Goal: Complete application form

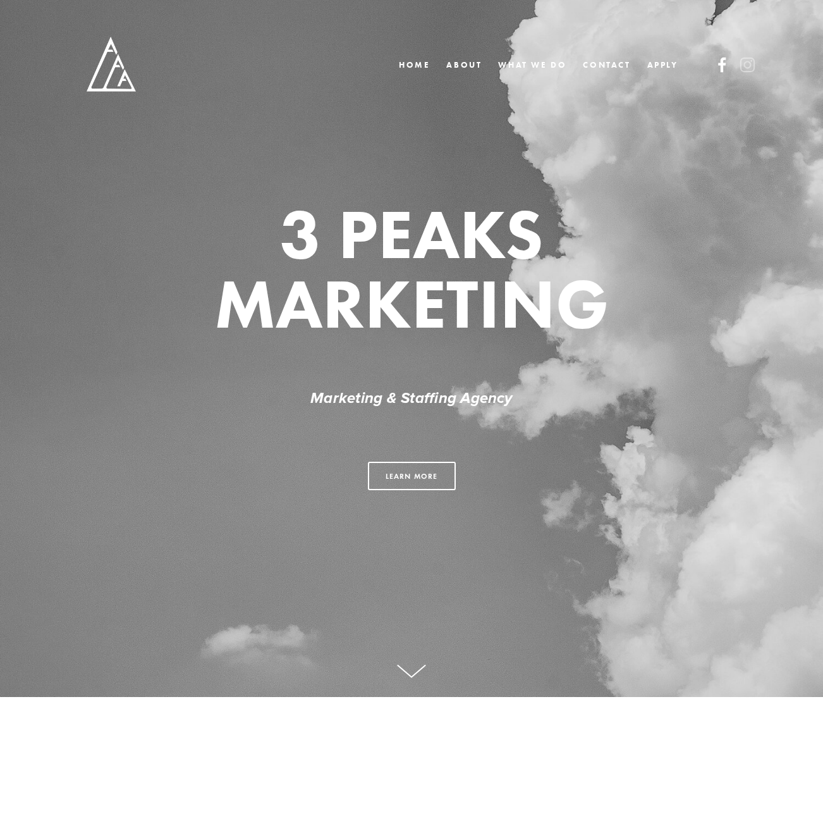
click at [719, 64] on use at bounding box center [722, 65] width 8 height 15
click at [546, 64] on link "WHAT WE DO" at bounding box center [532, 65] width 68 height 18
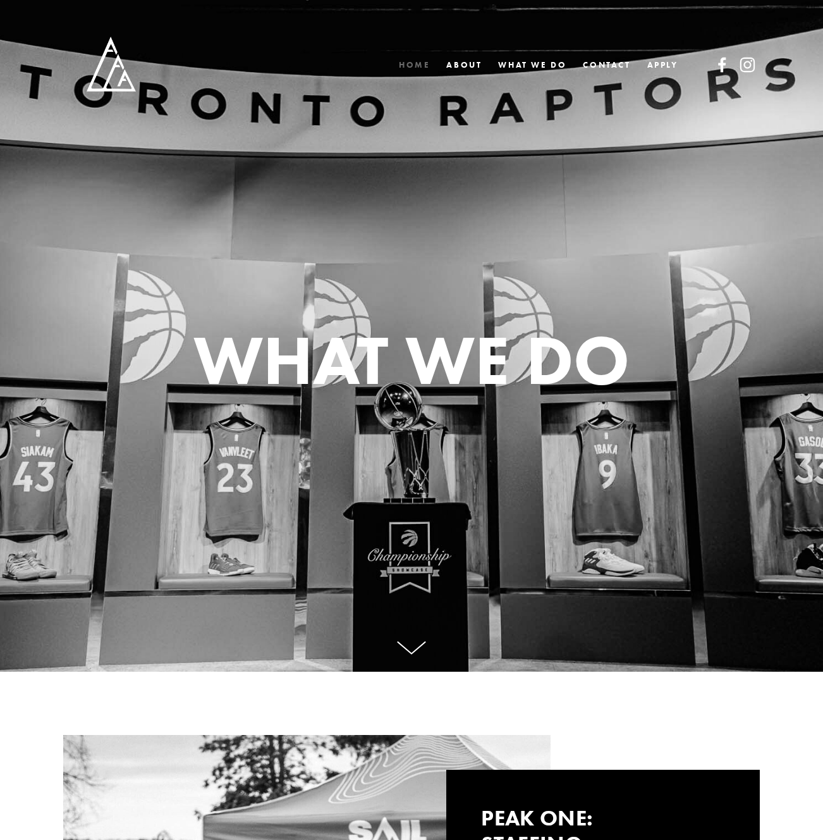
click at [416, 64] on link "Home" at bounding box center [414, 65] width 31 height 18
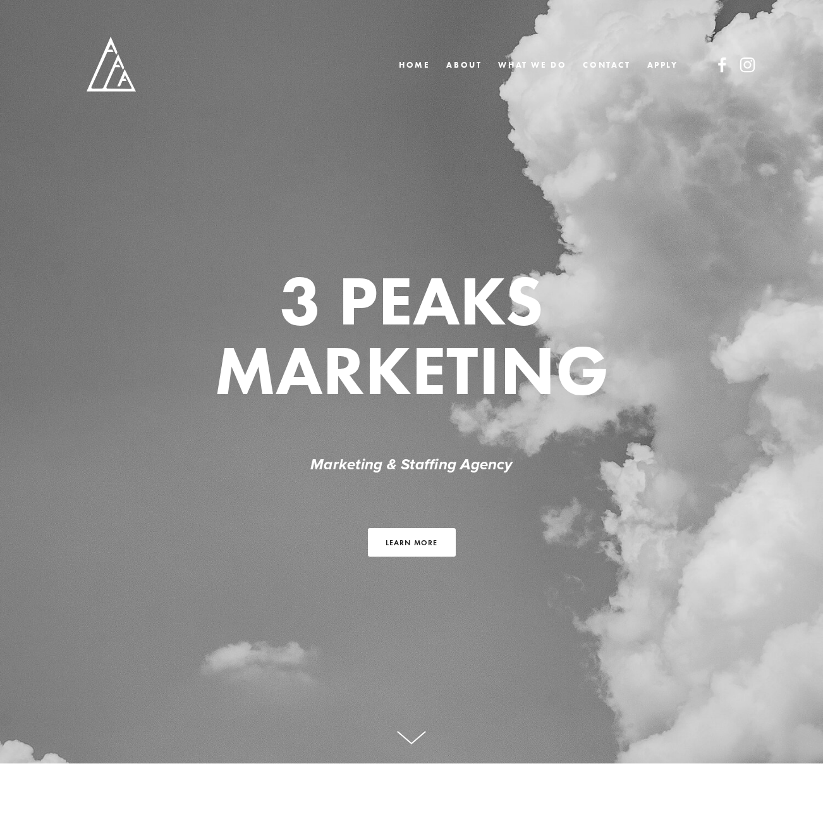
click at [384, 529] on link "Learn more" at bounding box center [412, 542] width 88 height 28
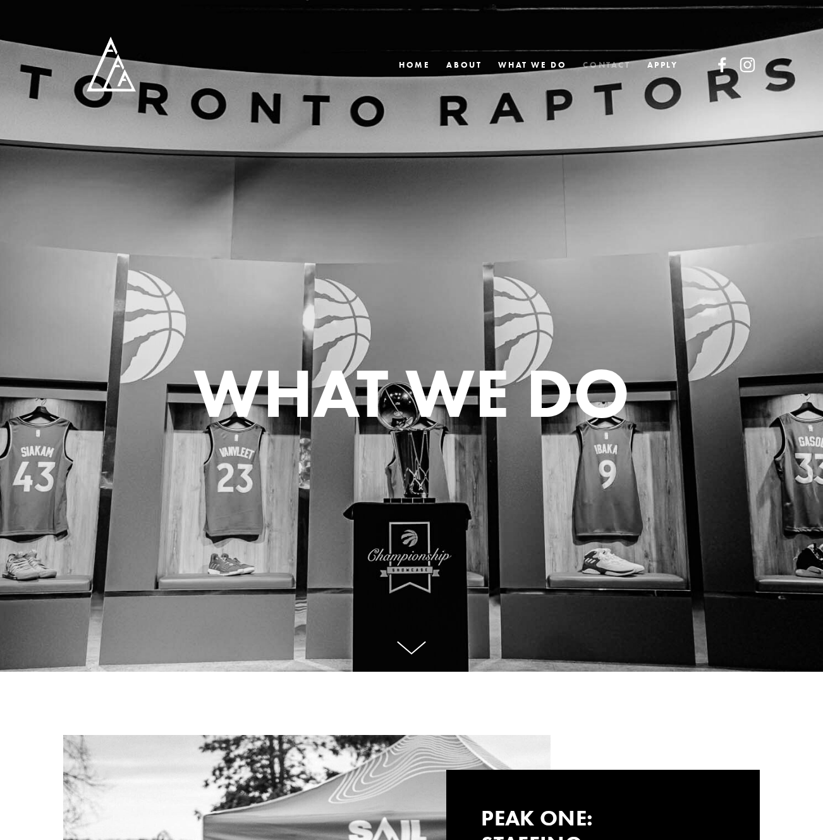
click at [614, 61] on link "CONTACT" at bounding box center [606, 65] width 47 height 18
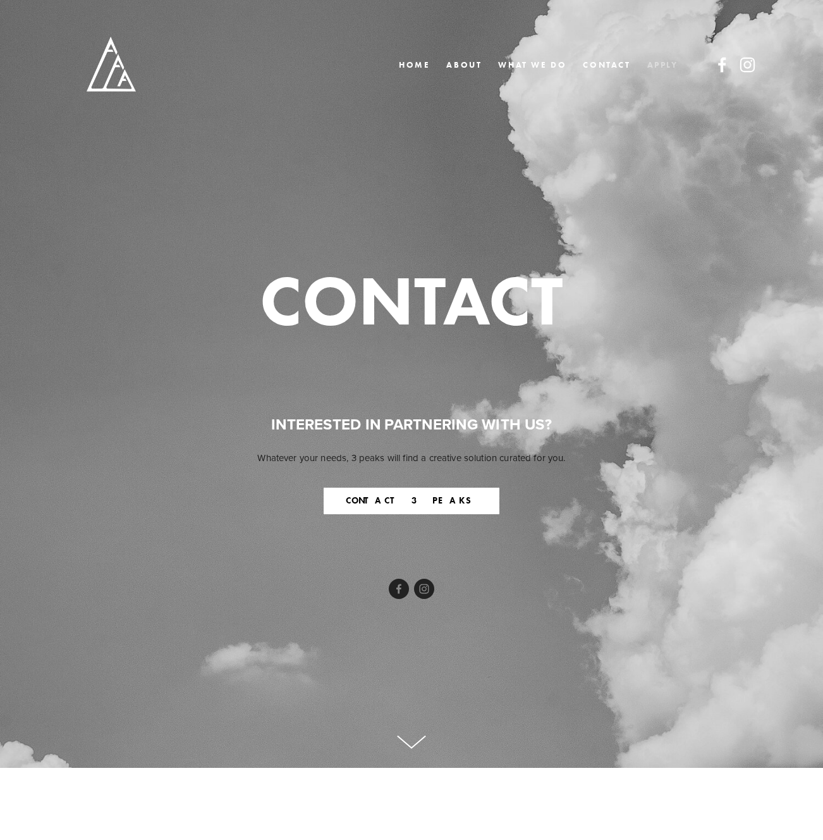
click at [663, 63] on link "APPLY" at bounding box center [663, 65] width 31 height 18
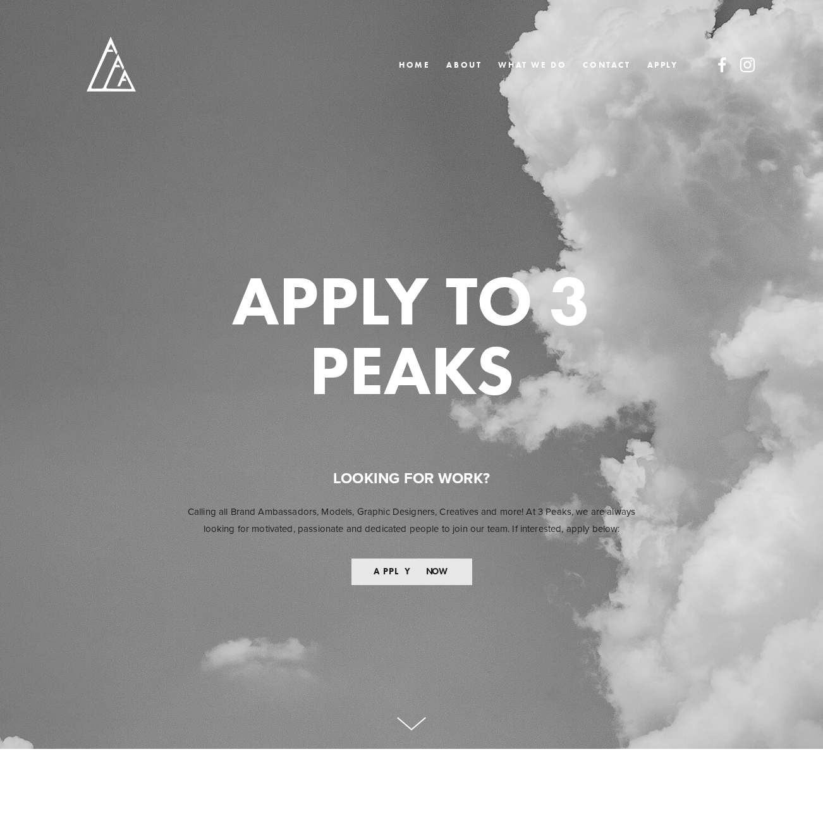
click at [385, 572] on button "APPLY NOW" at bounding box center [412, 571] width 121 height 27
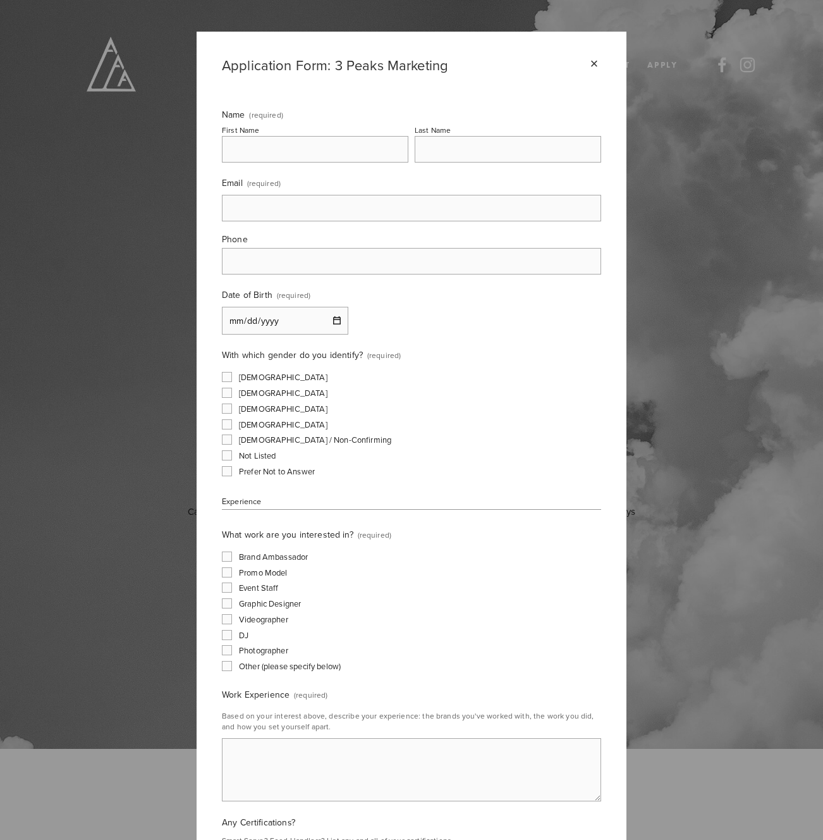
click at [286, 152] on input "First Name" at bounding box center [315, 149] width 187 height 27
click at [413, 360] on fieldset "With which gender do you identify? (required) [DEMOGRAPHIC_DATA] [DEMOGRAPHIC_D…" at bounding box center [411, 412] width 379 height 133
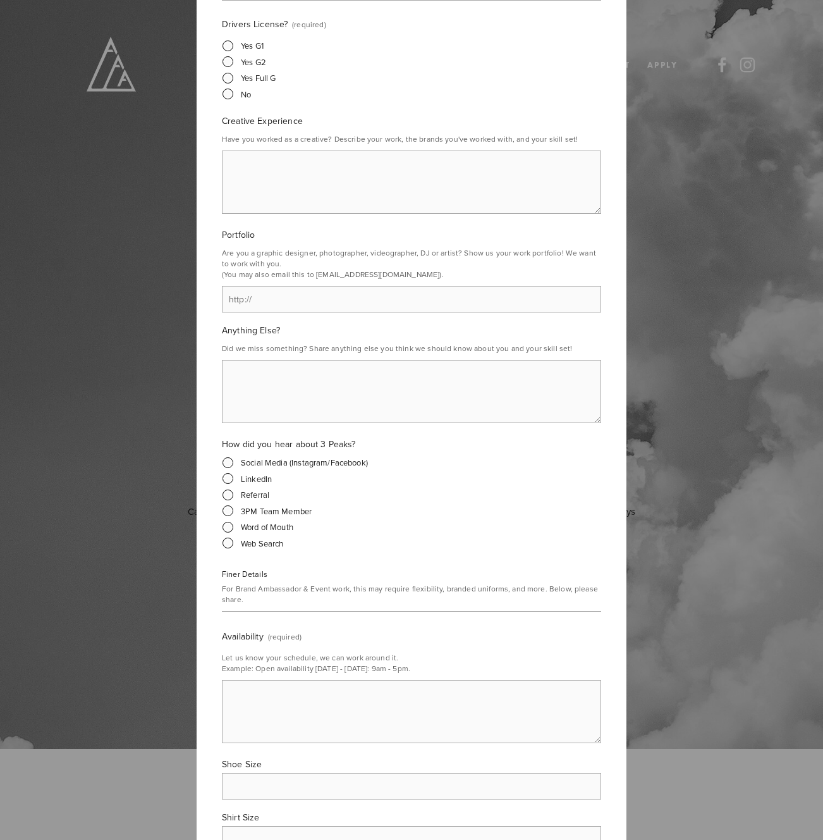
scroll to position [1144, 0]
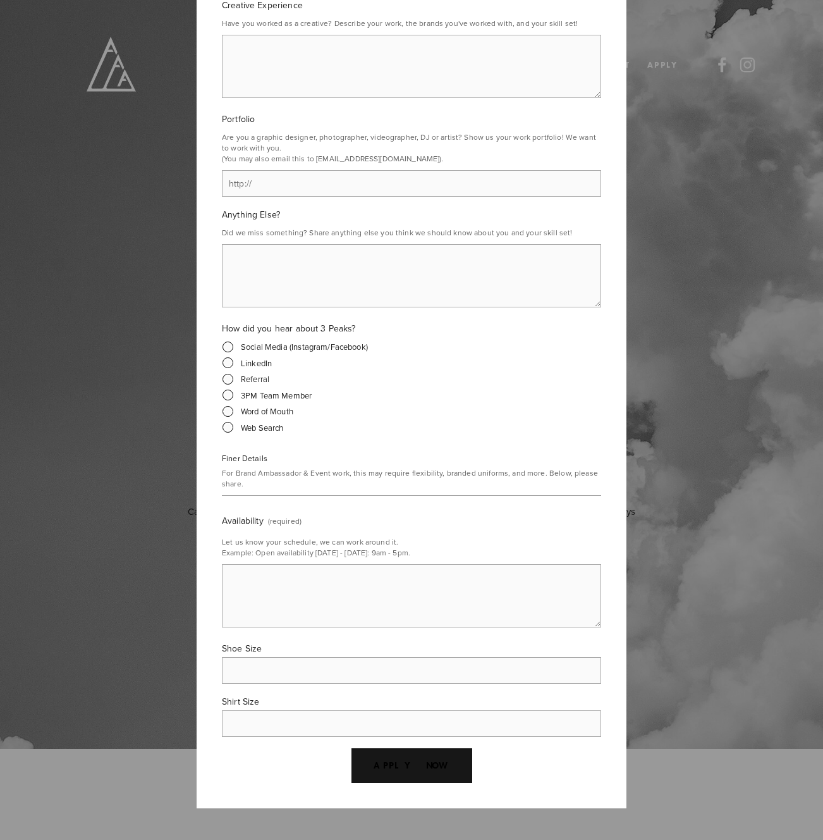
click at [663, 138] on div "× Application Form: 3 Peaks Marketing Name (required) First Name Last Name Emai…" at bounding box center [411, 420] width 823 height 840
click at [673, 51] on div "× Application Form: 3 Peaks Marketing Name (required) First Name Last Name Emai…" at bounding box center [411, 420] width 823 height 840
